Goal: Transaction & Acquisition: Purchase product/service

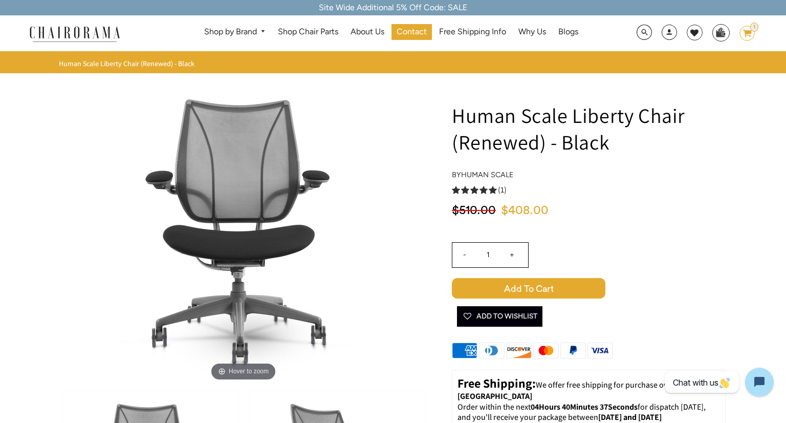
click at [746, 24] on div "Search Optional Search Filters Limit Search To All Content Products Pages Blogs…" at bounding box center [683, 33] width 141 height 20
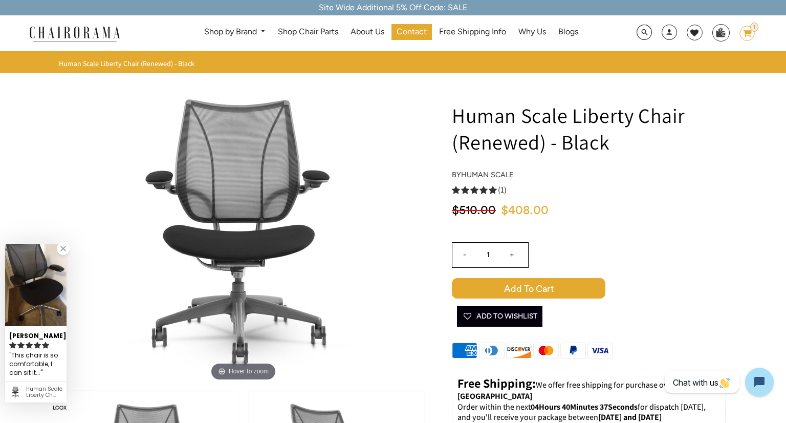
click at [746, 29] on icon "image/svg+xml Layer 1" at bounding box center [747, 34] width 15 height 16
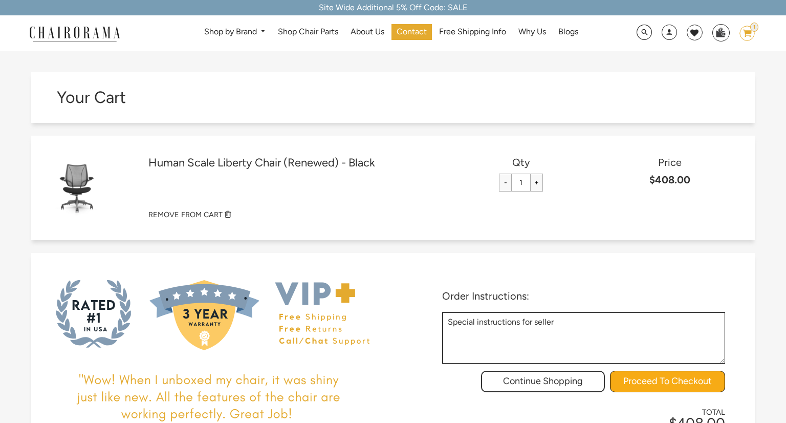
click at [634, 379] on input "Proceed To Checkout" at bounding box center [667, 381] width 115 height 21
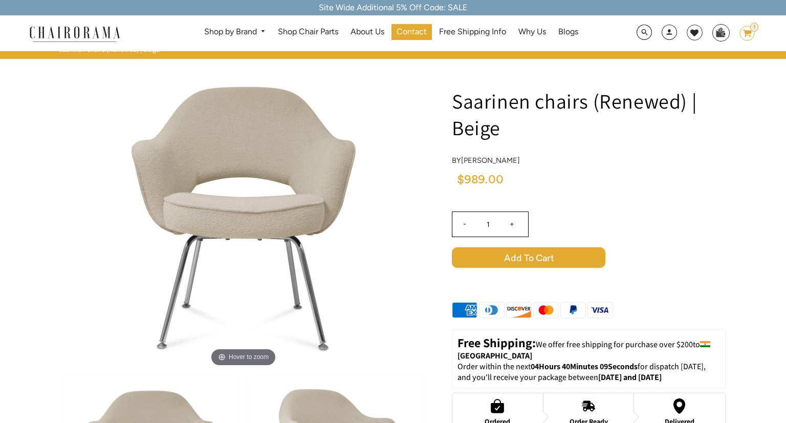
click at [546, 259] on span "Add to Cart" at bounding box center [529, 257] width 154 height 20
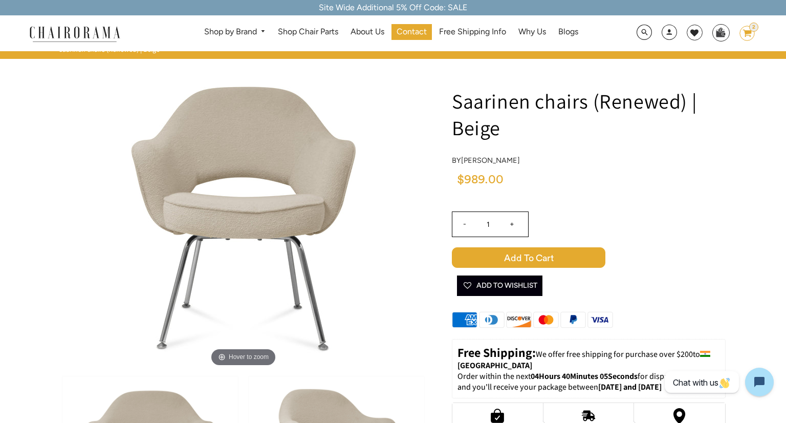
click at [749, 35] on icon "image/svg+xml Layer 1" at bounding box center [747, 34] width 15 height 16
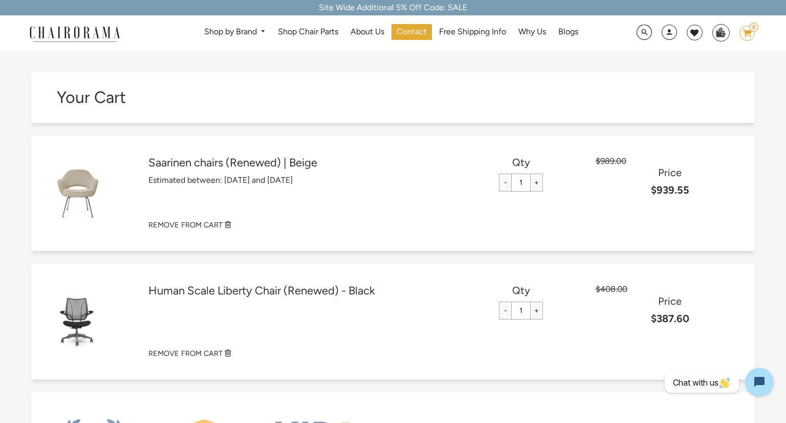
click at [504, 308] on input "-" at bounding box center [505, 310] width 13 height 18
type input "0"
click at [614, 160] on span "$989.00" at bounding box center [611, 161] width 31 height 10
copy span "989.00"
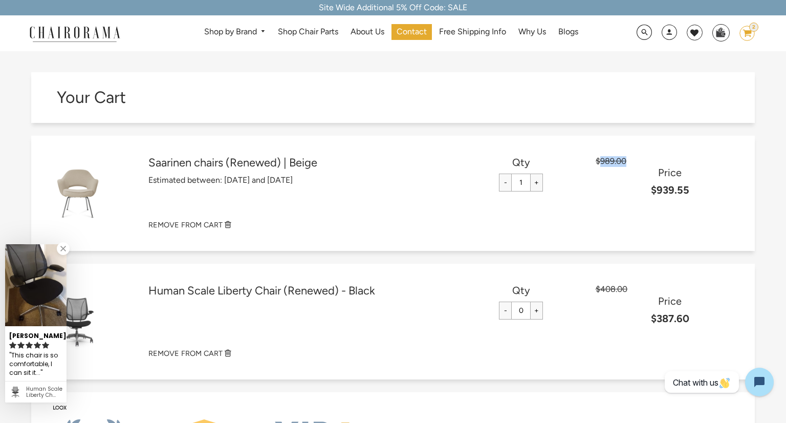
click at [679, 189] on span "$939.55" at bounding box center [670, 190] width 38 height 12
copy span "939.55"
click at [220, 351] on small "REMOVE FROM CART" at bounding box center [185, 353] width 74 height 9
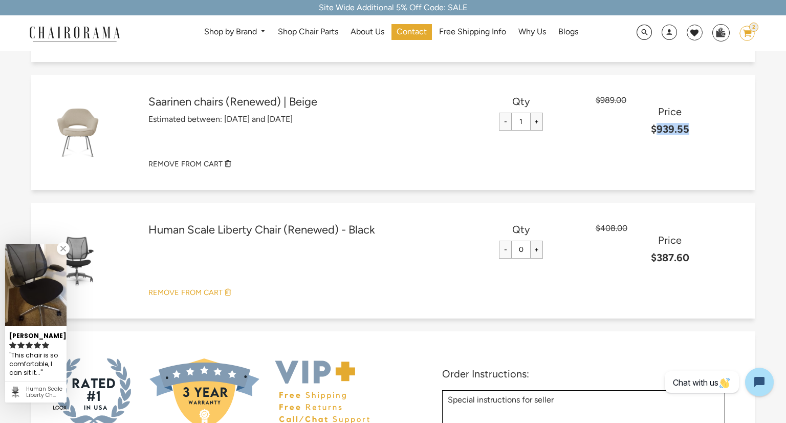
scroll to position [110, 0]
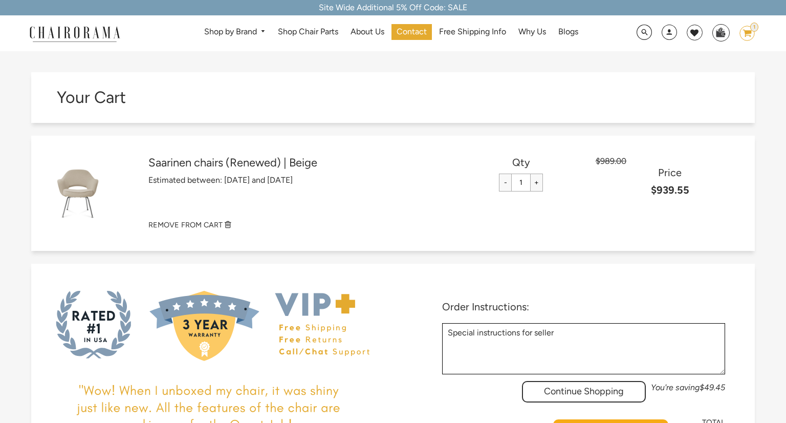
scroll to position [5, 0]
